Goal: Information Seeking & Learning: Learn about a topic

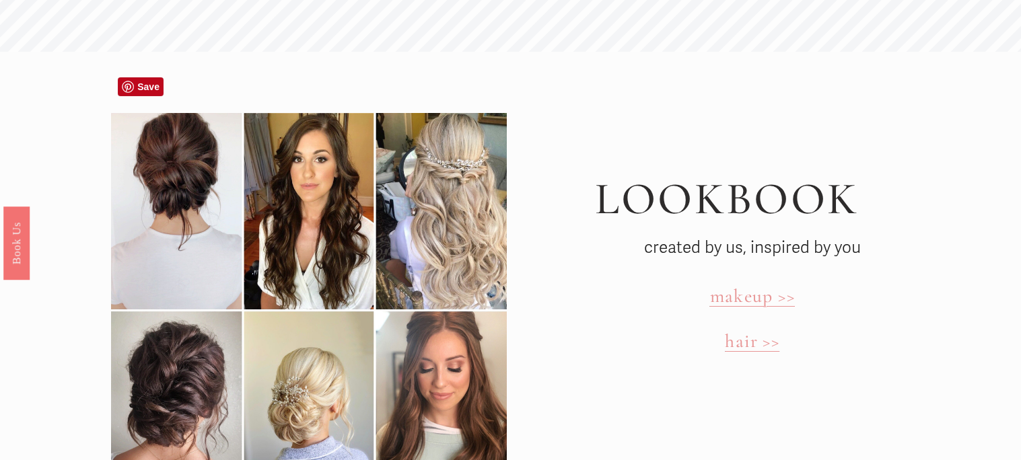
scroll to position [3800, 0]
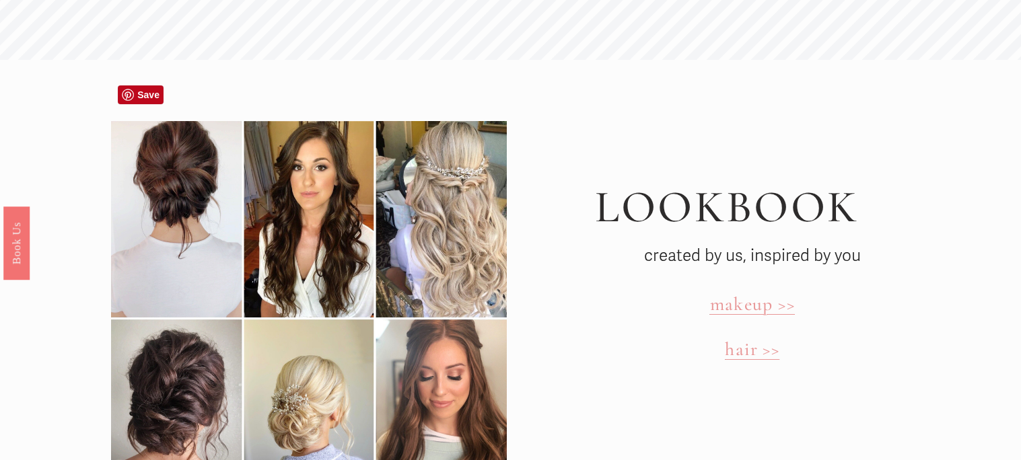
click at [271, 223] on div at bounding box center [309, 318] width 396 height 394
click at [161, 216] on div at bounding box center [309, 318] width 396 height 394
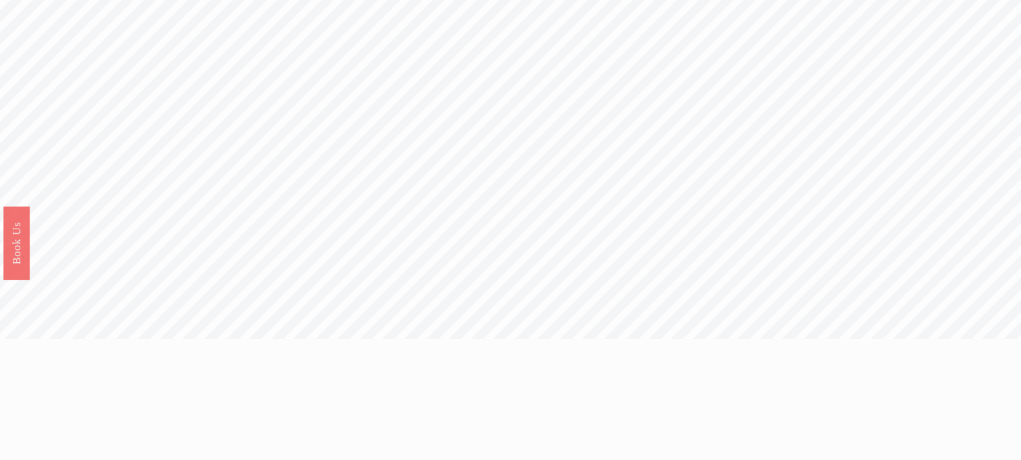
scroll to position [0, 0]
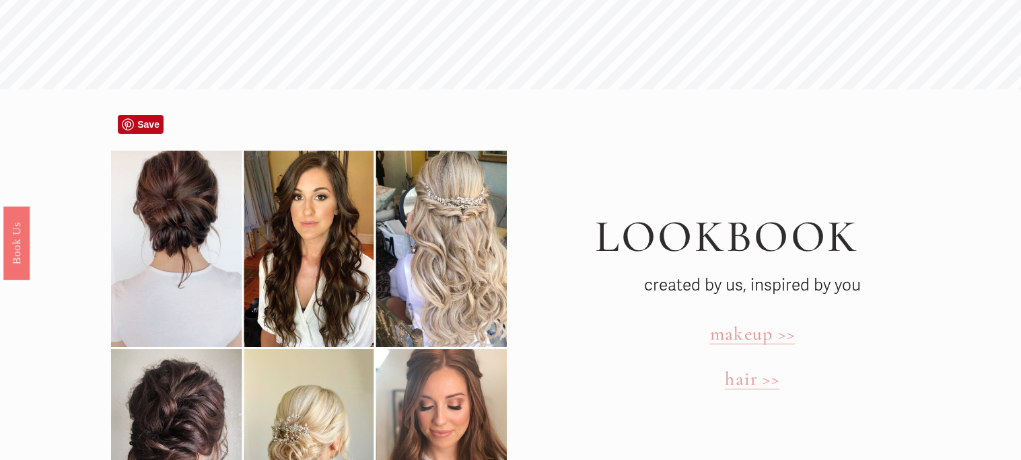
click at [161, 216] on div at bounding box center [309, 348] width 396 height 394
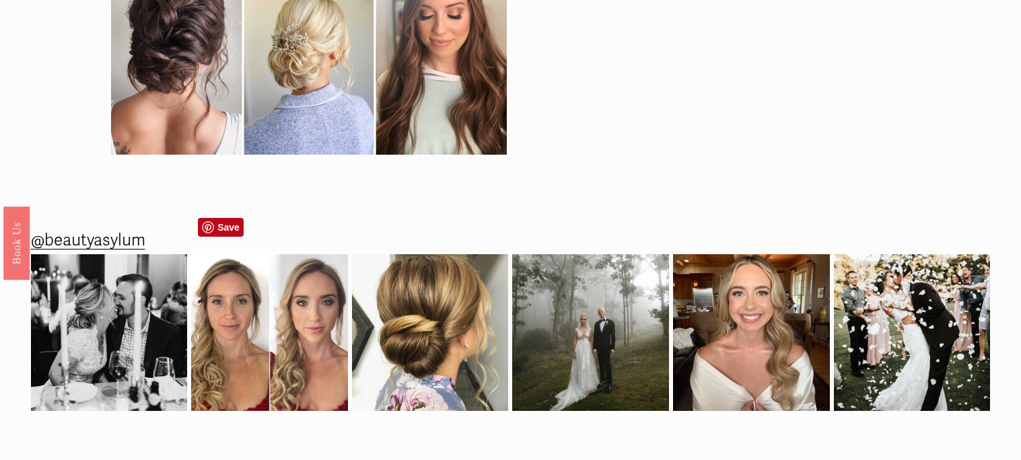
scroll to position [4164, 0]
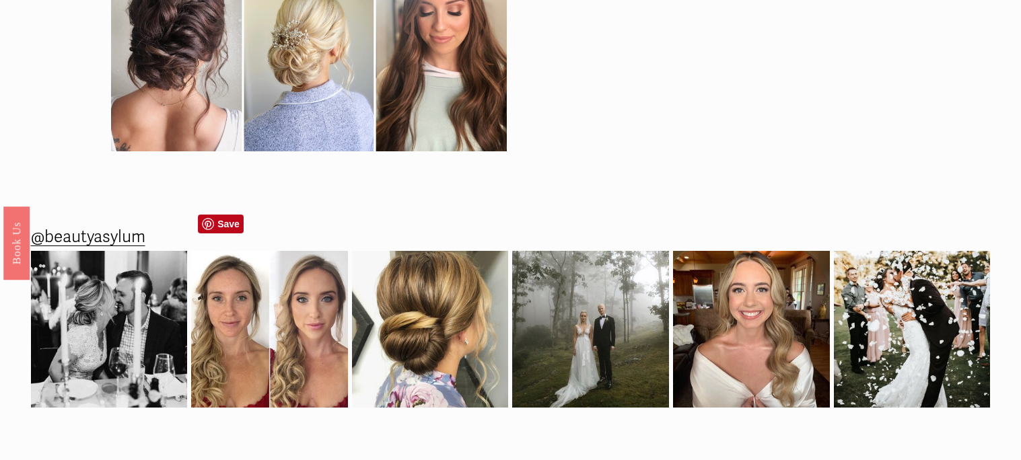
click at [244, 309] on img at bounding box center [269, 329] width 157 height 157
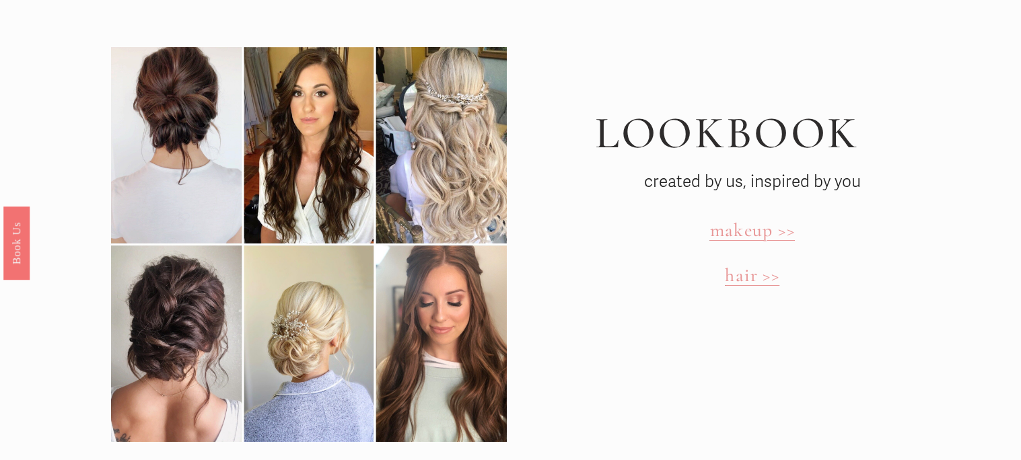
scroll to position [3885, 0]
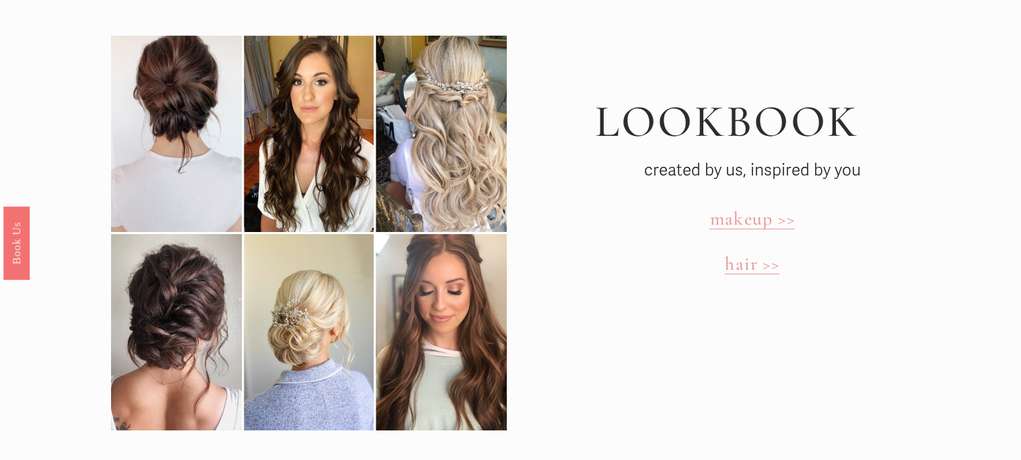
click at [777, 207] on span "makeup >>" at bounding box center [752, 218] width 85 height 23
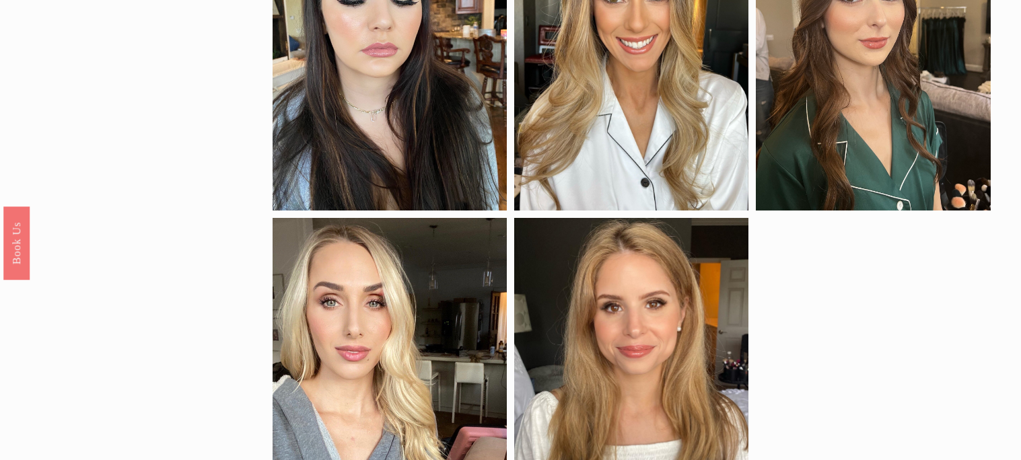
scroll to position [846, 0]
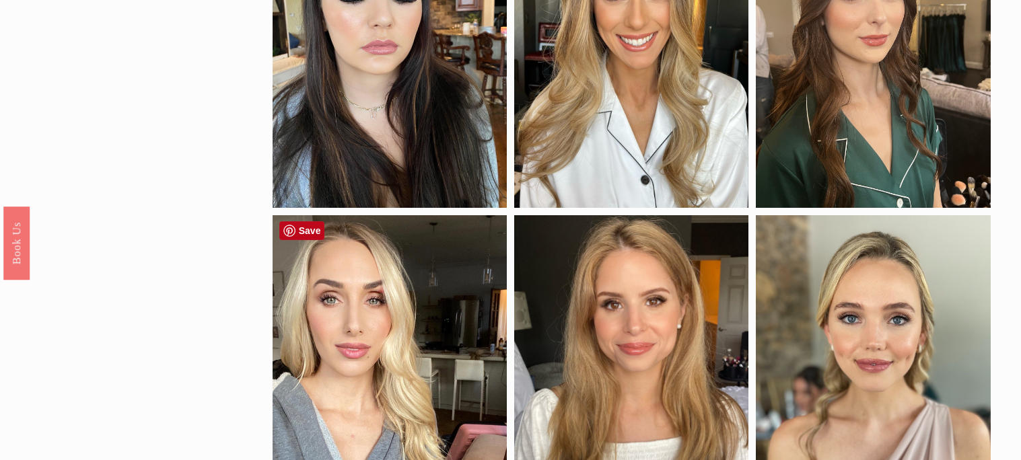
click at [402, 265] on div at bounding box center [390, 365] width 234 height 301
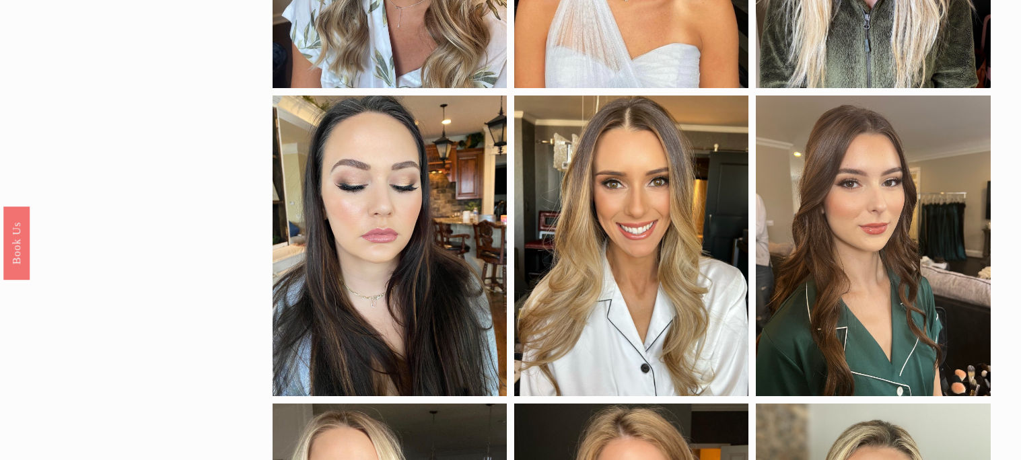
scroll to position [0, 0]
